Goal: Navigation & Orientation: Find specific page/section

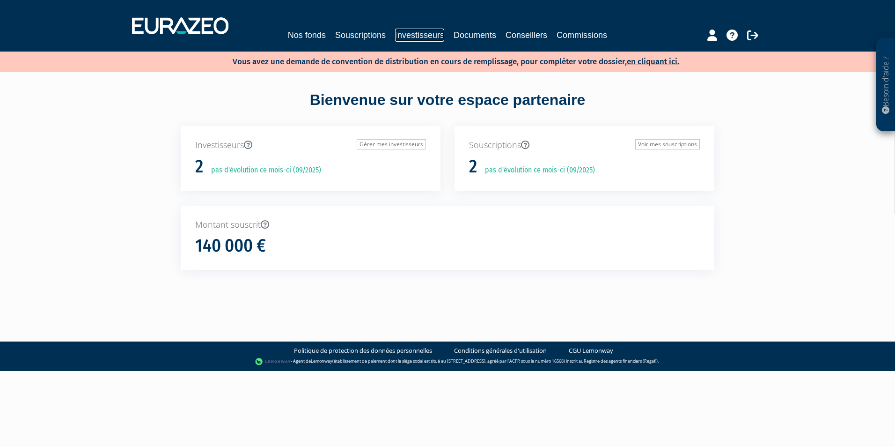
click at [426, 31] on link "Investisseurs" at bounding box center [419, 35] width 49 height 13
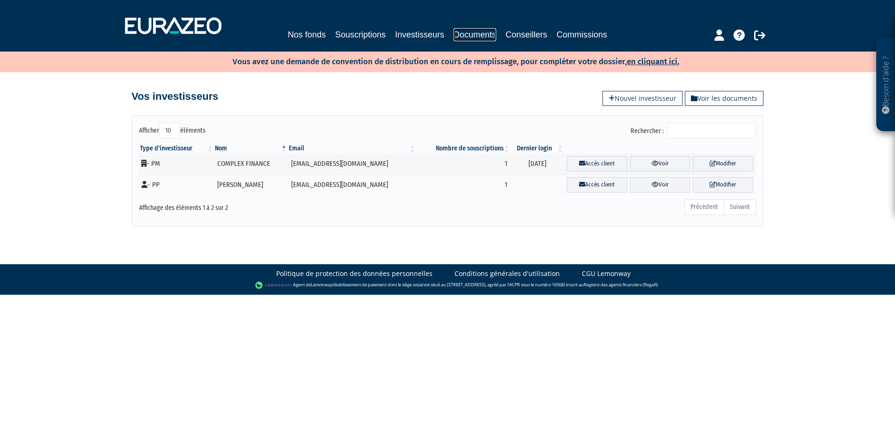
click at [473, 31] on link "Documents" at bounding box center [475, 34] width 43 height 13
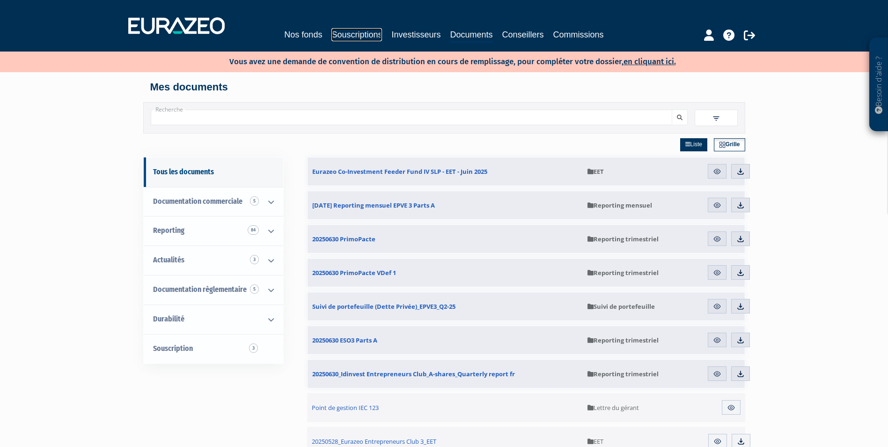
click at [356, 30] on link "Souscriptions" at bounding box center [357, 34] width 51 height 13
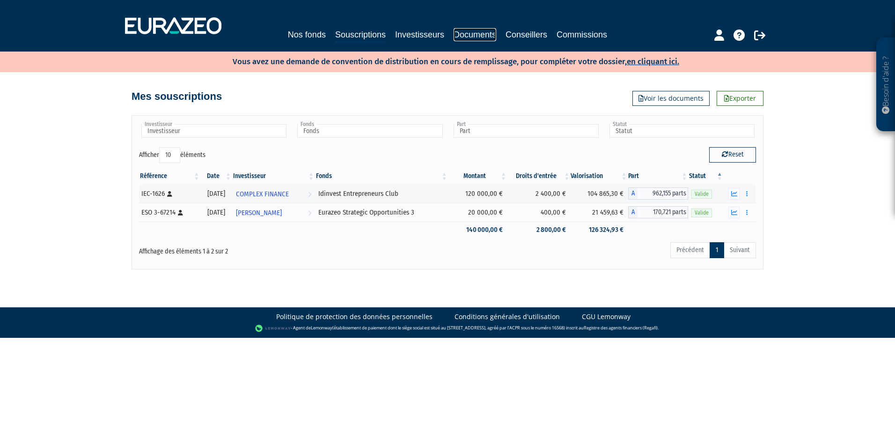
click at [465, 31] on link "Documents" at bounding box center [475, 34] width 43 height 13
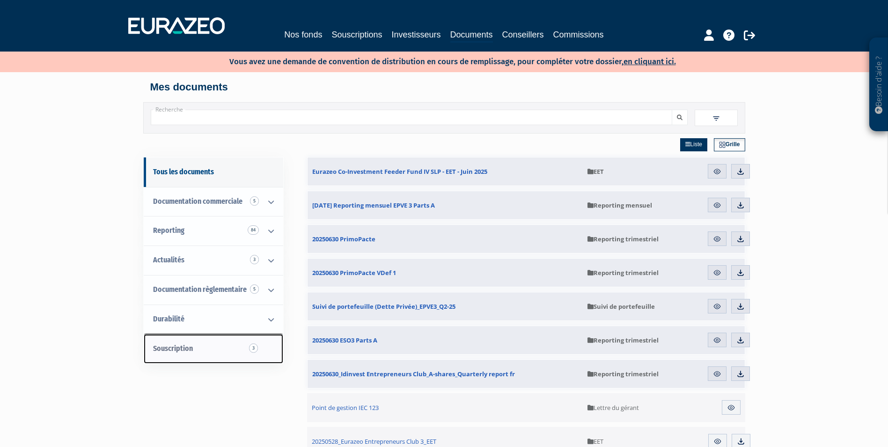
click at [204, 349] on link "Souscription 3" at bounding box center [214, 349] width 140 height 30
